Goal: Task Accomplishment & Management: Complete application form

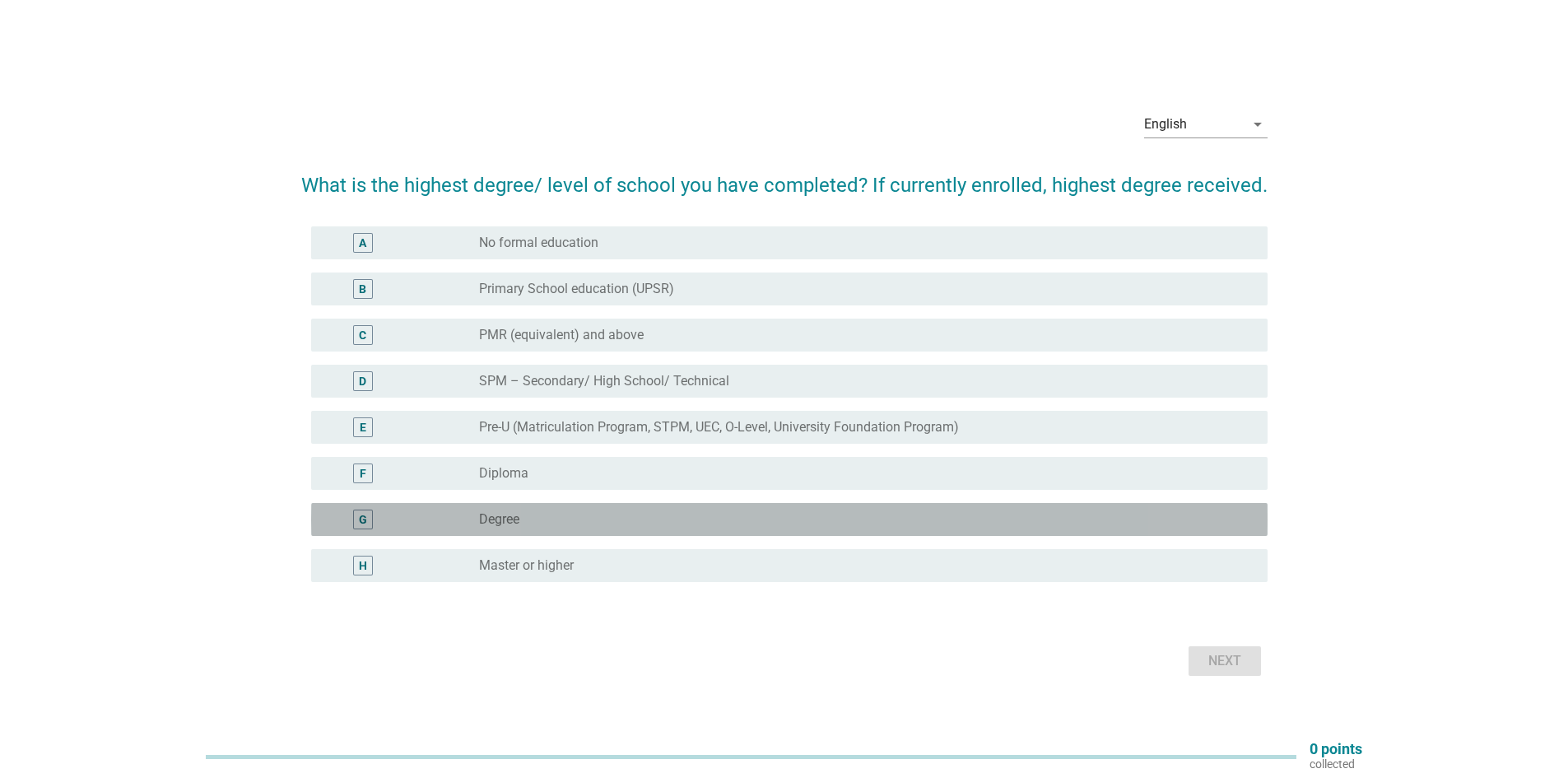
click at [572, 518] on div "radio_button_unchecked Degree" at bounding box center [860, 520] width 762 height 17
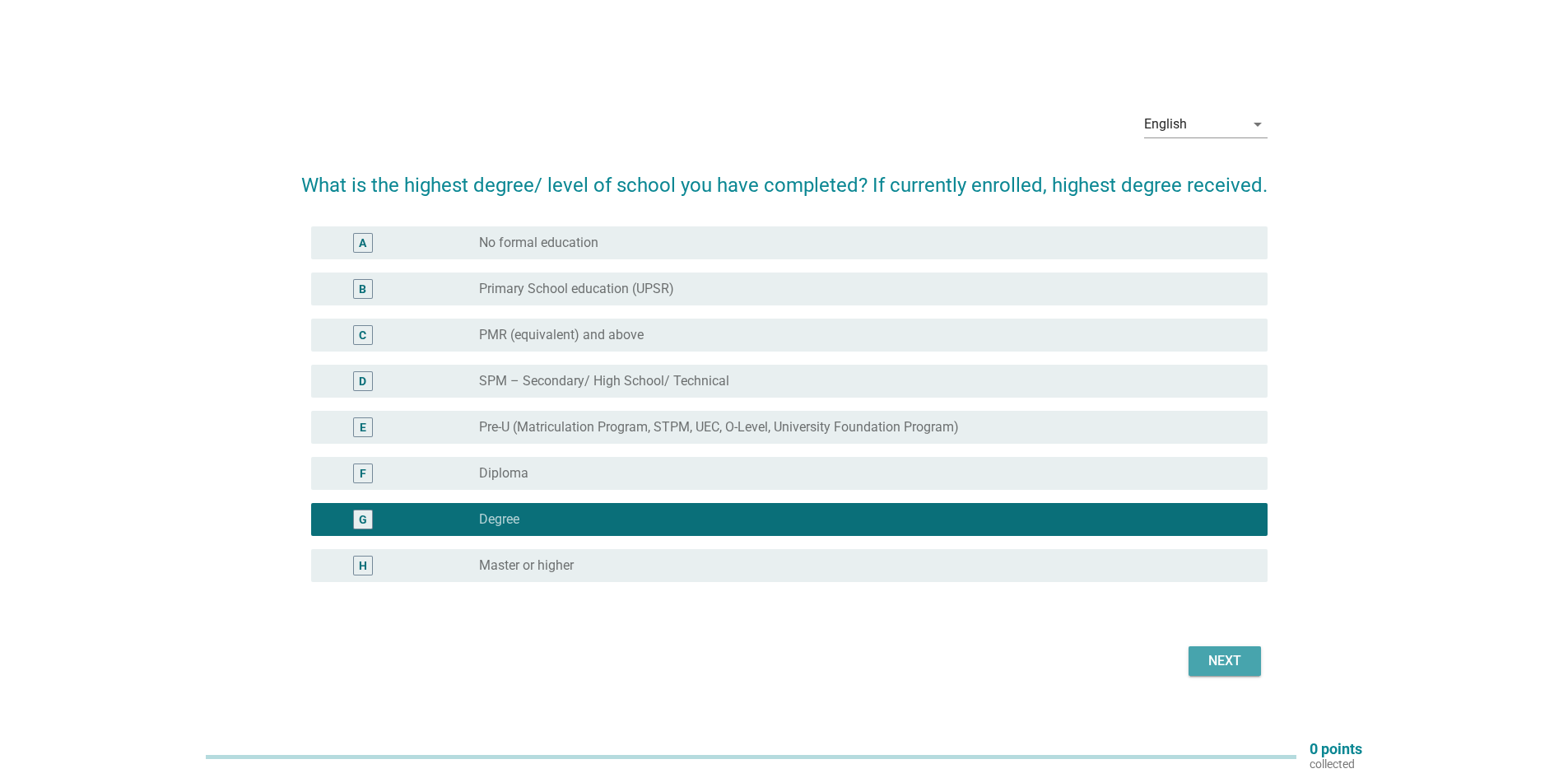
click at [1224, 649] on button "Next" at bounding box center [1224, 661] width 73 height 29
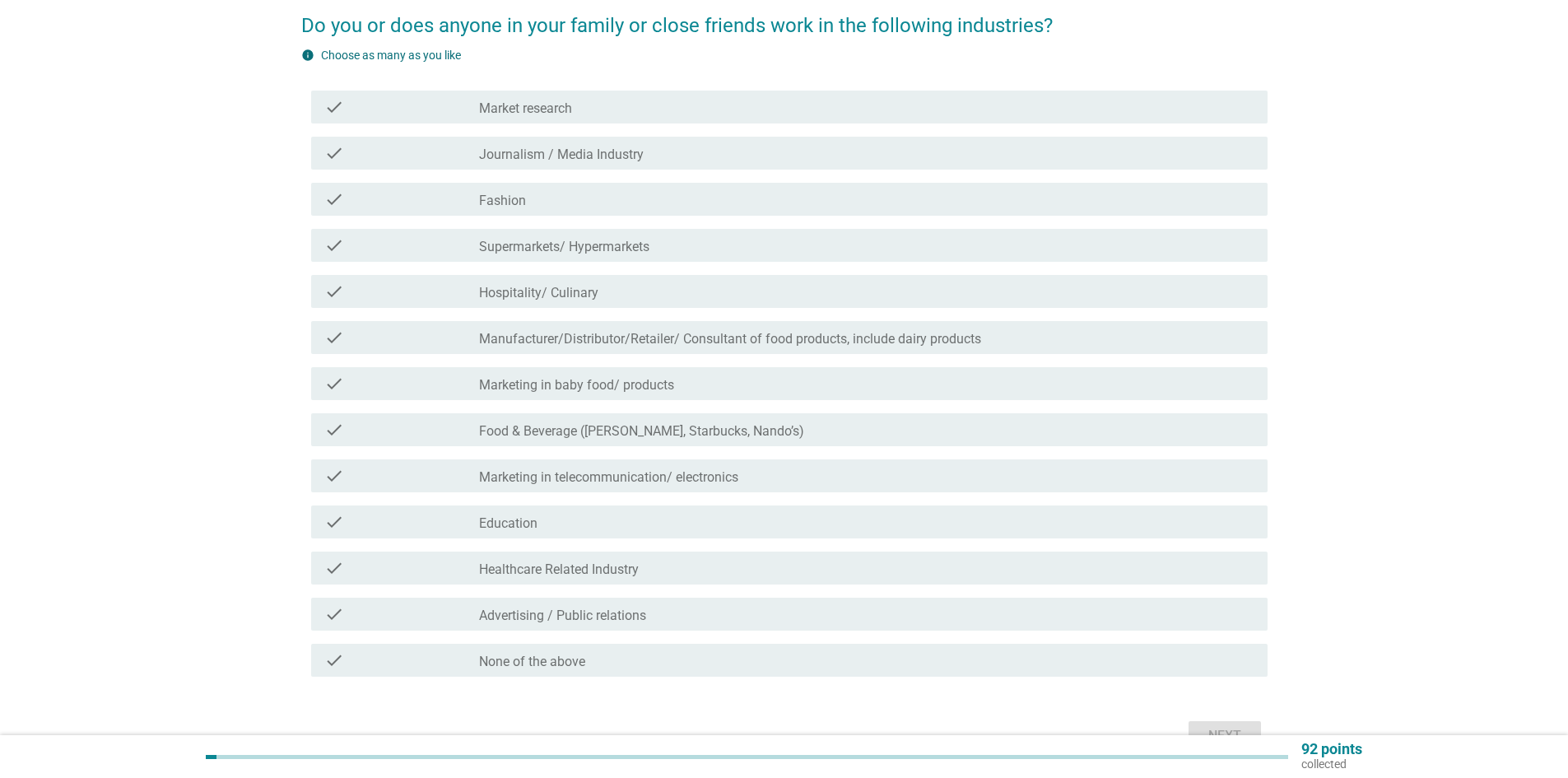
scroll to position [165, 0]
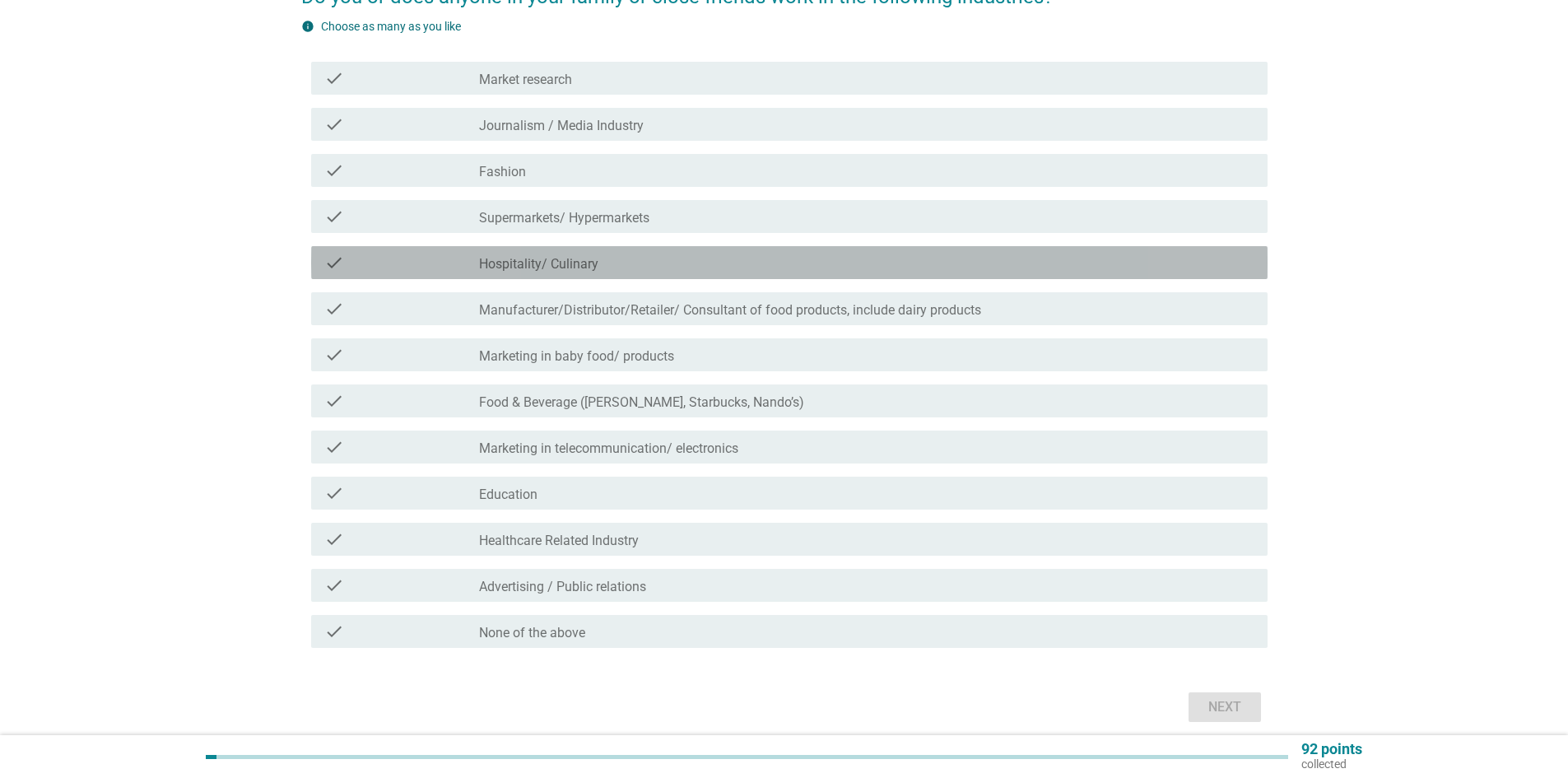
click at [481, 253] on div "check_box_outline_blank Hospitality/ Culinary" at bounding box center [867, 262] width 775 height 19
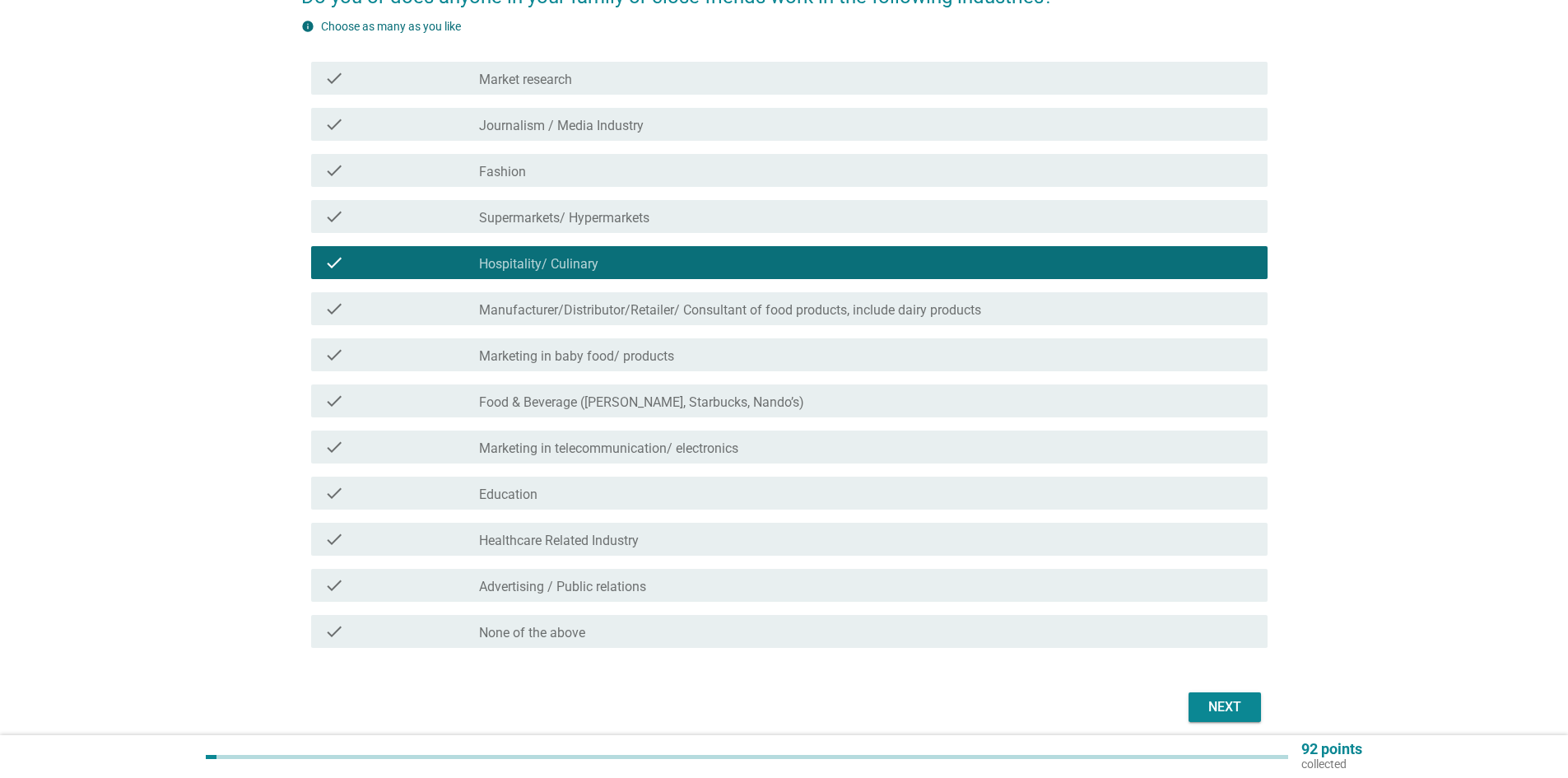
click at [1242, 703] on div "Next" at bounding box center [1225, 706] width 46 height 19
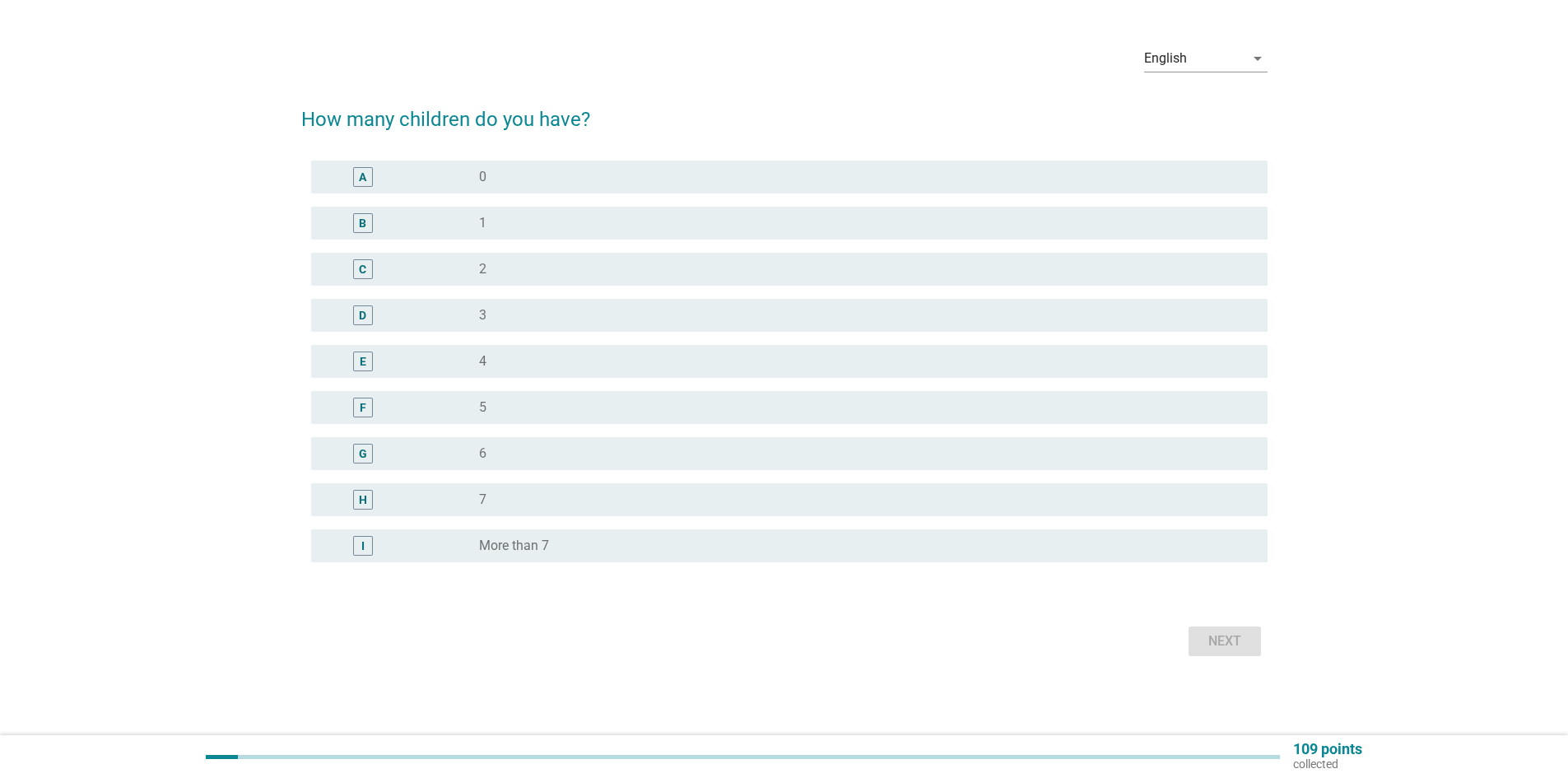
scroll to position [0, 0]
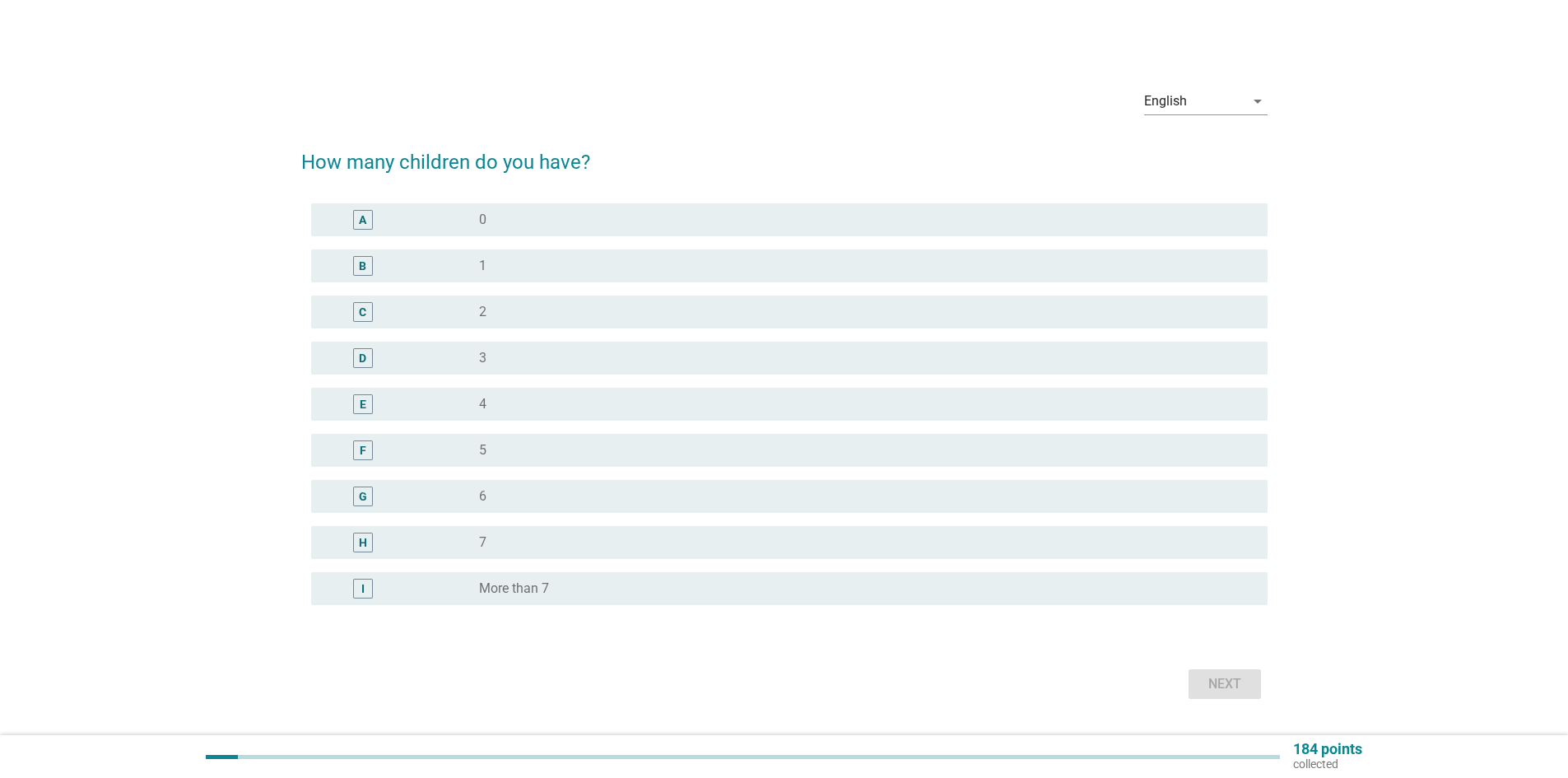
click at [609, 270] on div "radio_button_unchecked 1" at bounding box center [860, 266] width 762 height 17
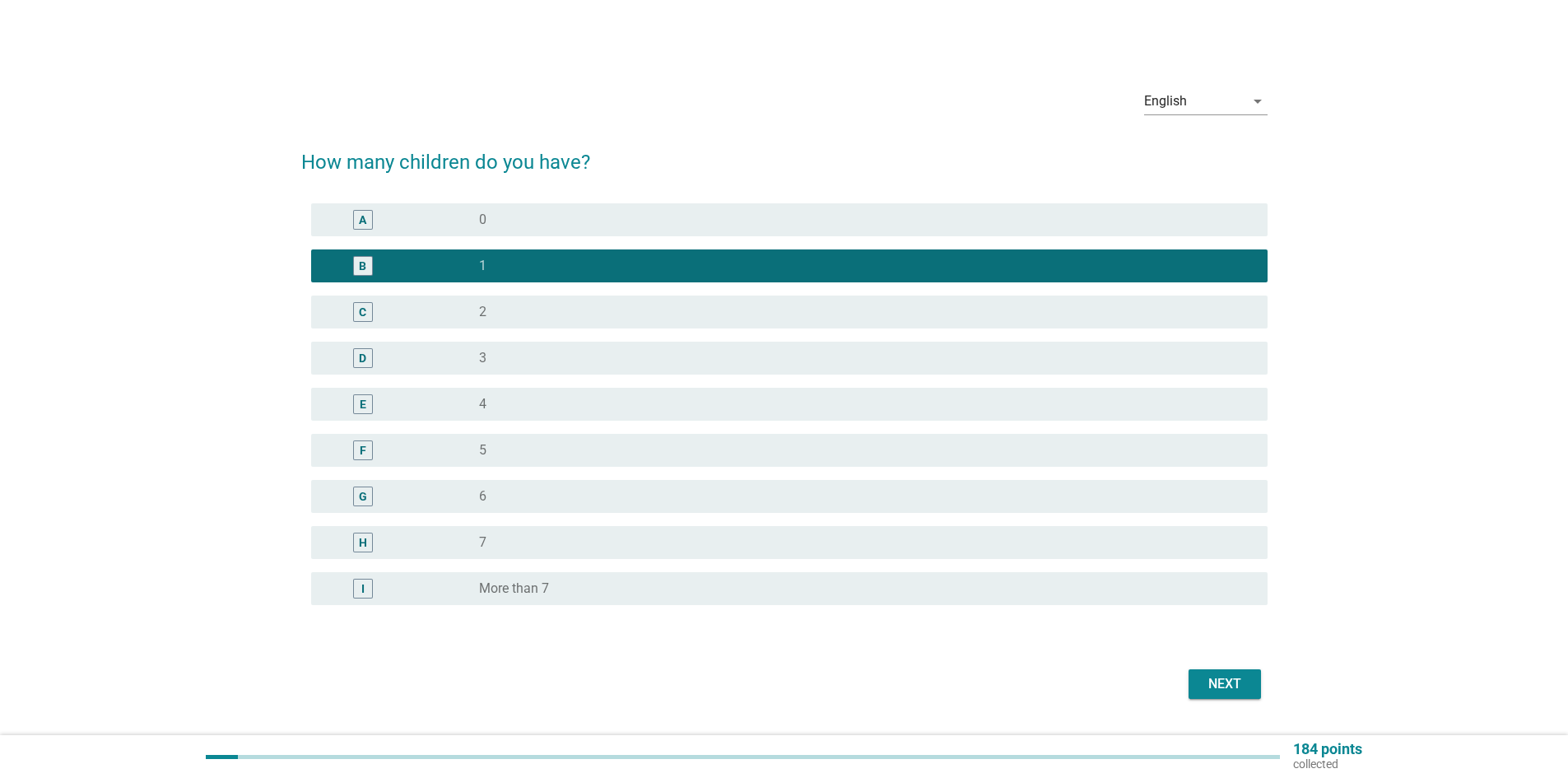
click at [1204, 687] on div "Next" at bounding box center [1225, 683] width 46 height 19
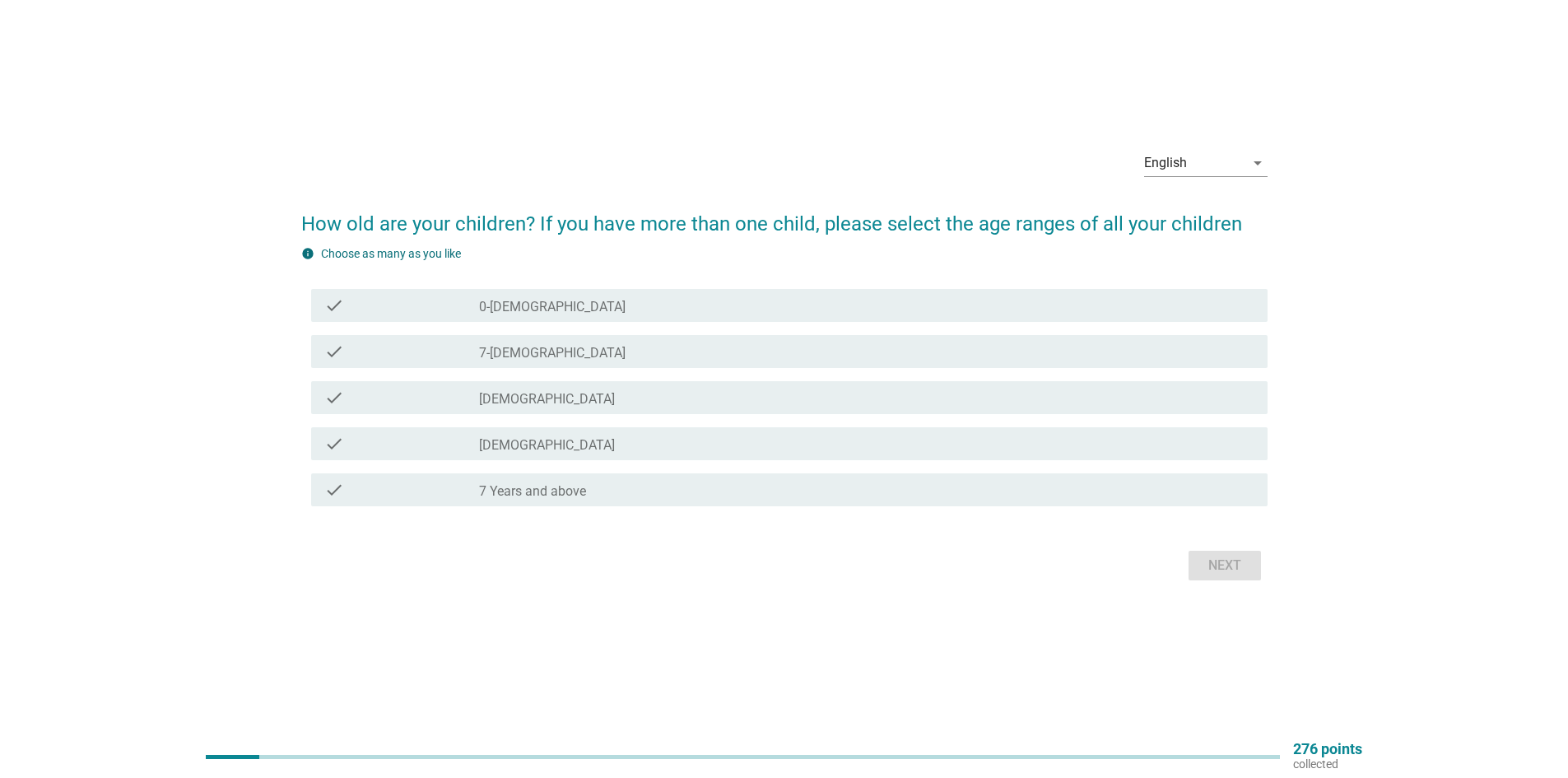
scroll to position [42, 0]
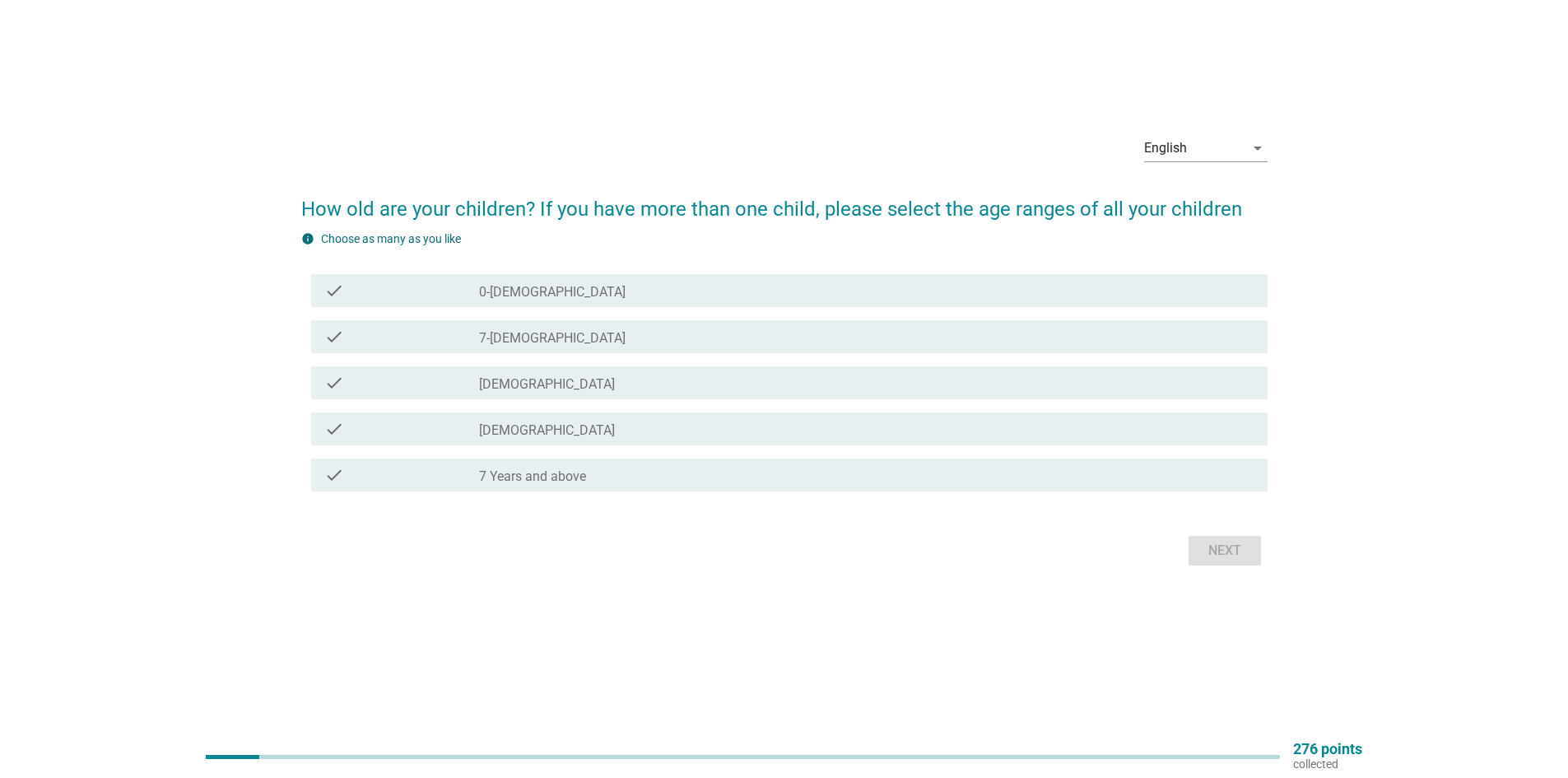
click at [550, 423] on label "[DEMOGRAPHIC_DATA]" at bounding box center [547, 430] width 136 height 17
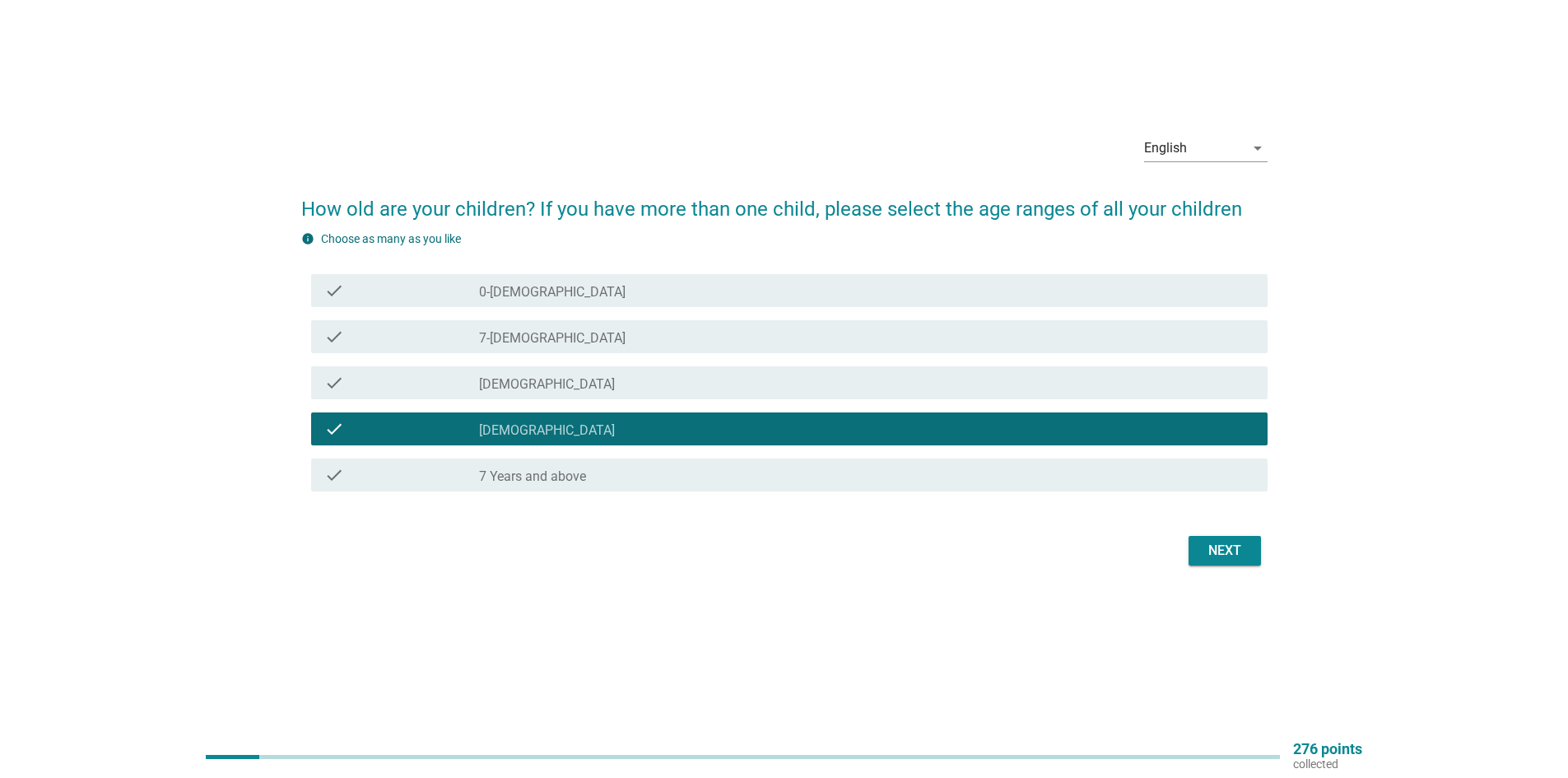
click at [1190, 548] on button "Next" at bounding box center [1224, 550] width 73 height 29
